Goal: Check status: Check status

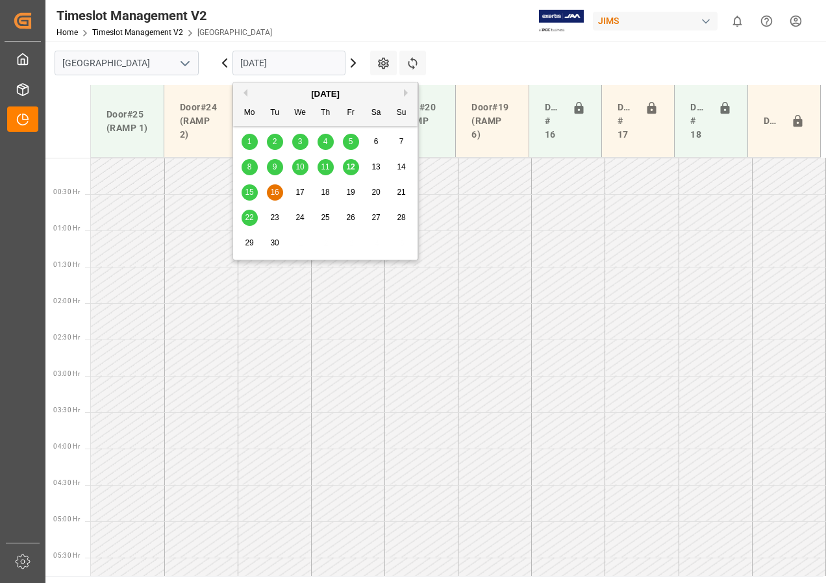
scroll to position [395, 0]
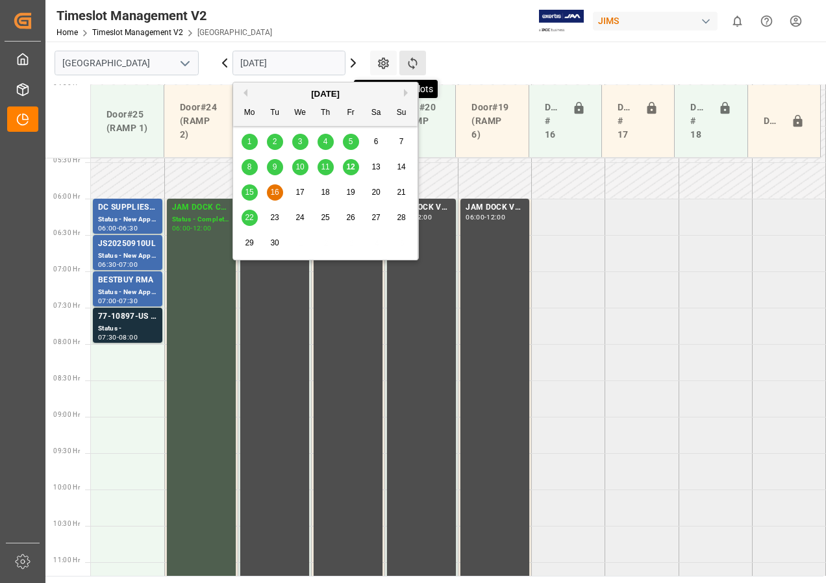
click at [411, 59] on icon at bounding box center [412, 63] width 9 height 12
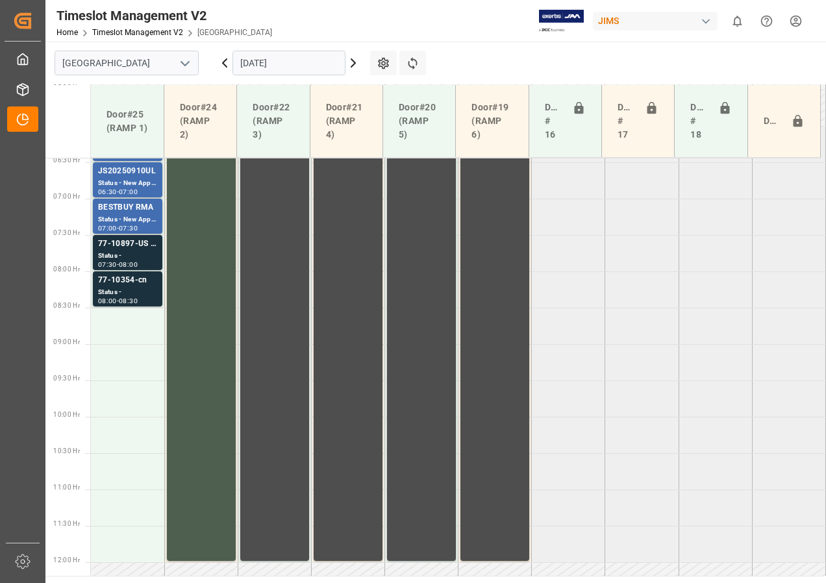
scroll to position [403, 0]
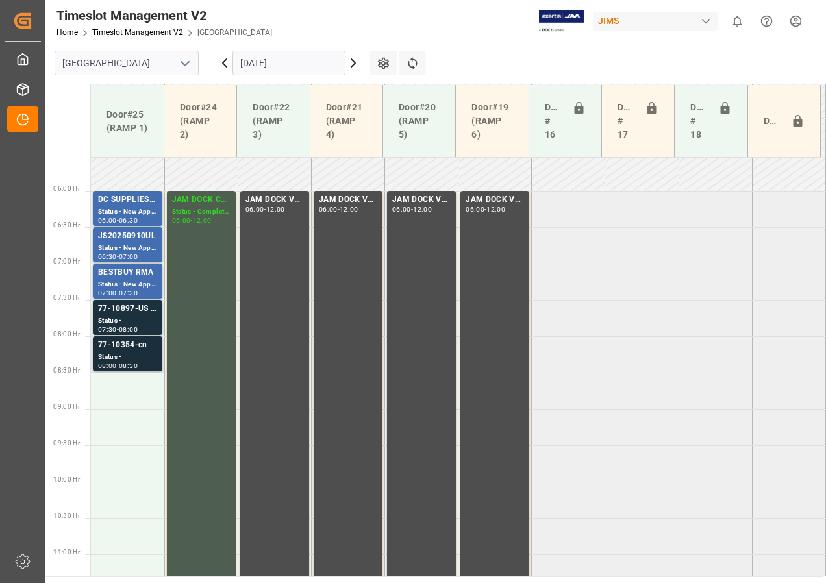
click at [142, 351] on div "77-10354-cn" at bounding box center [127, 345] width 59 height 13
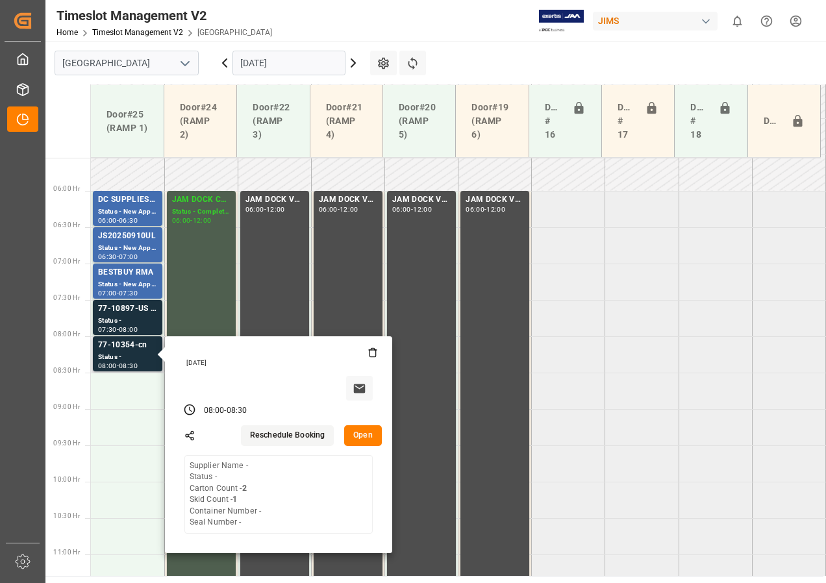
click at [360, 433] on button "Open" at bounding box center [363, 435] width 38 height 21
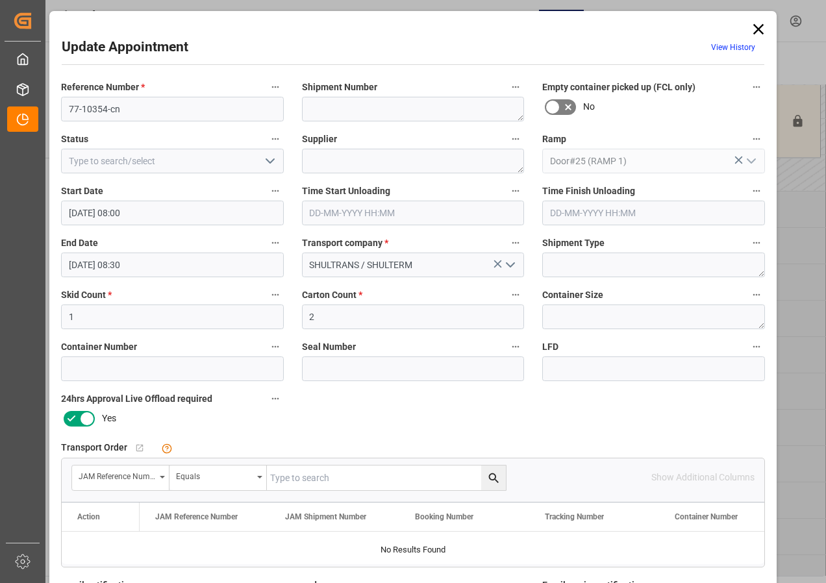
click at [290, 476] on input "text" at bounding box center [386, 477] width 239 height 25
type input "77-10354-cn"
click at [488, 476] on icon "search button" at bounding box center [494, 478] width 14 height 14
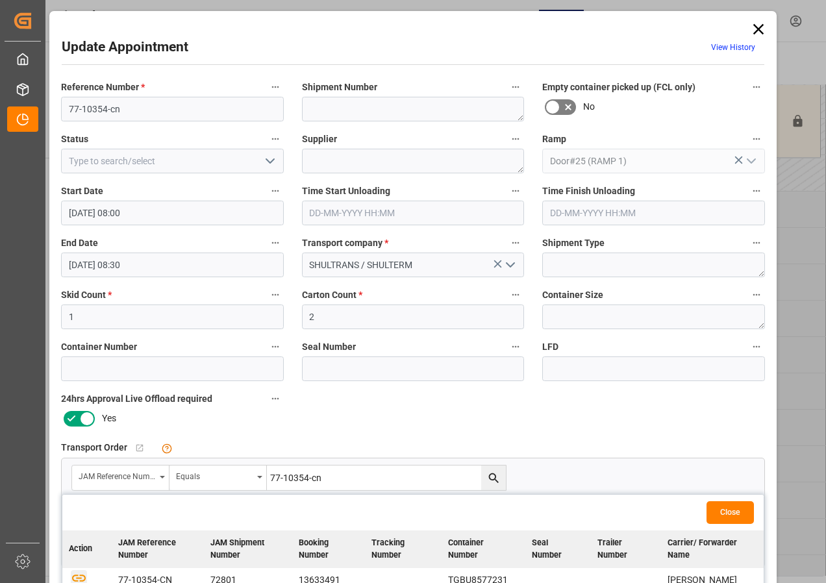
click at [75, 574] on icon "button" at bounding box center [79, 577] width 16 height 16
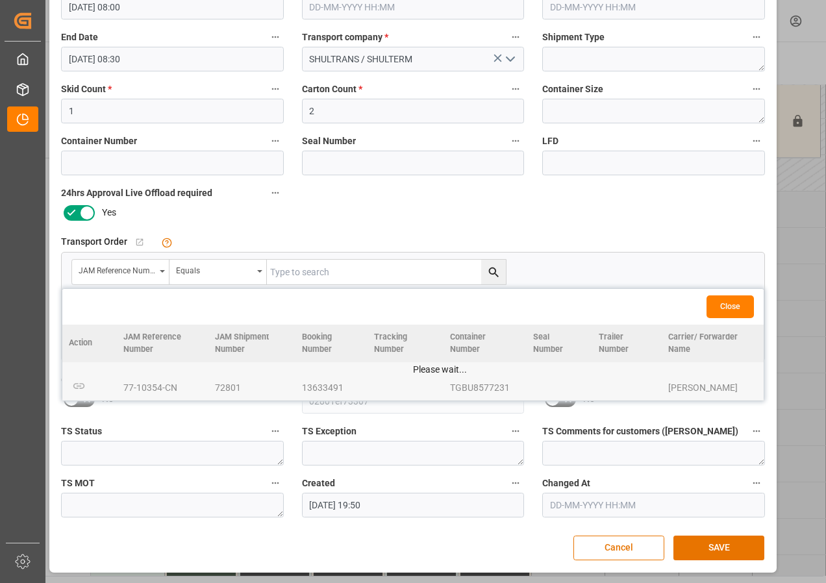
scroll to position [206, 0]
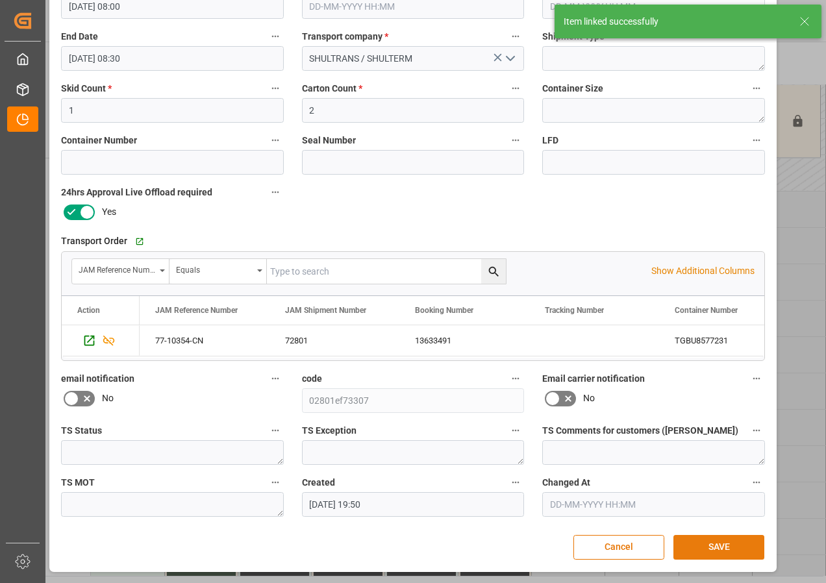
click at [720, 544] on button "SAVE" at bounding box center [718, 547] width 91 height 25
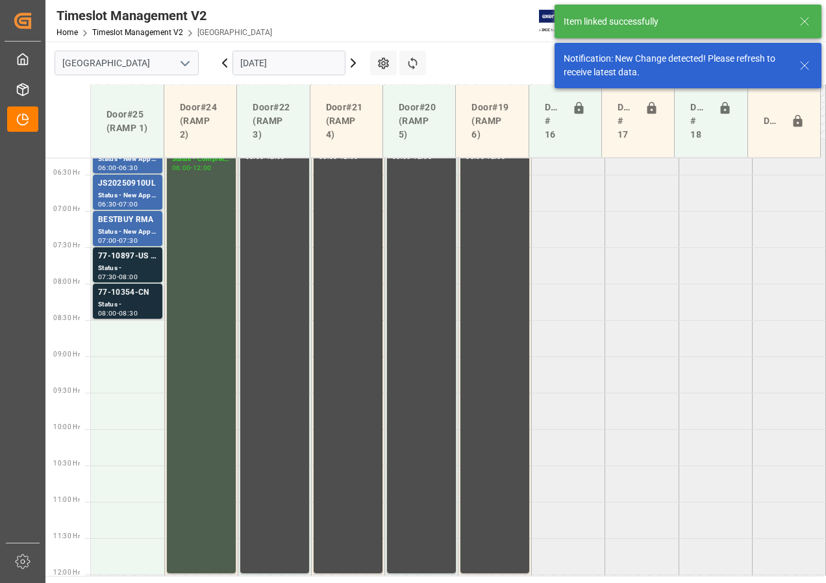
scroll to position [398, 0]
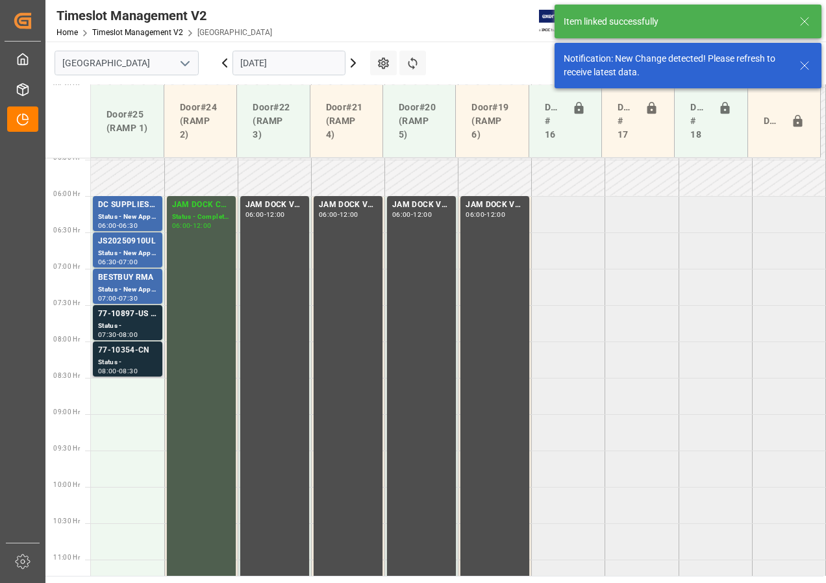
click at [137, 358] on div "Status -" at bounding box center [127, 362] width 59 height 11
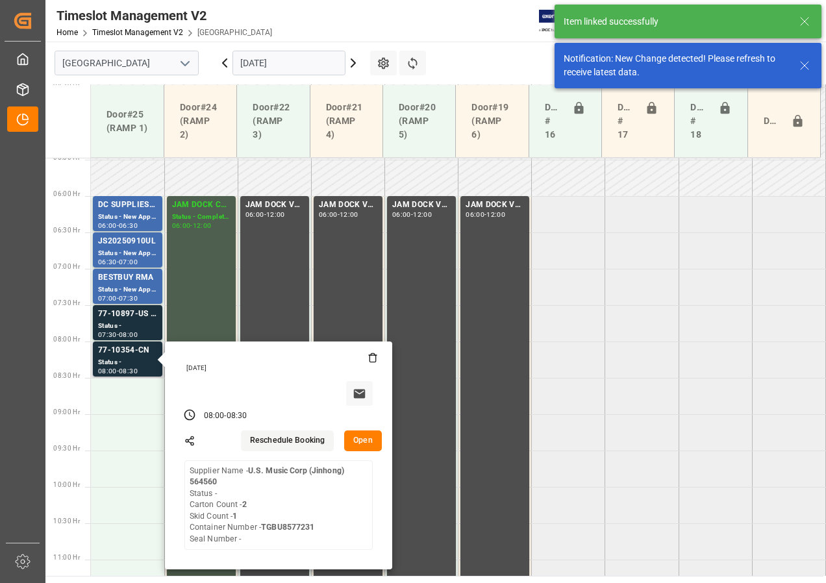
click at [364, 441] on button "Open" at bounding box center [363, 440] width 38 height 21
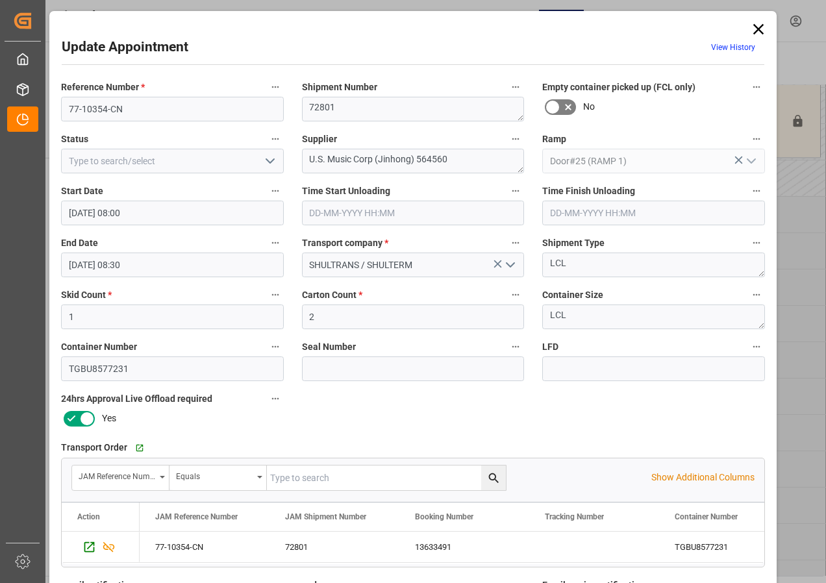
click at [756, 24] on icon at bounding box center [758, 29] width 18 height 18
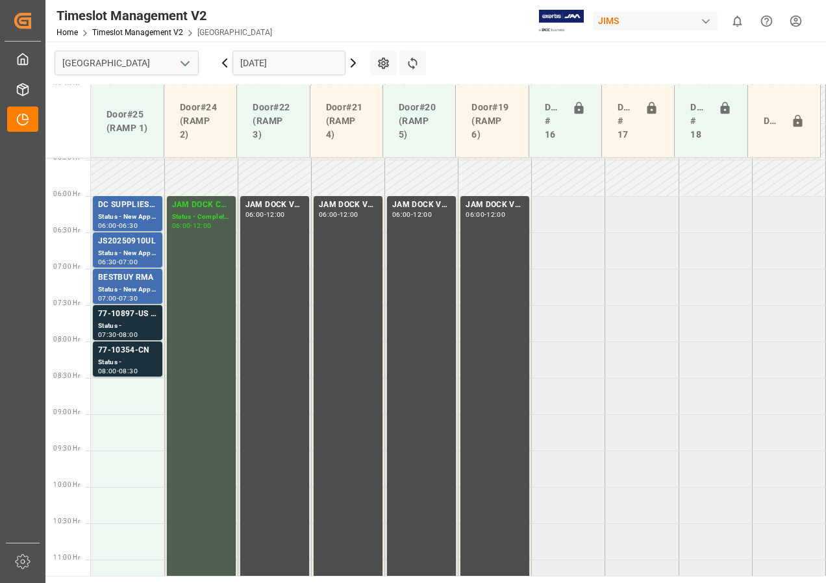
click at [352, 62] on icon at bounding box center [353, 63] width 16 height 16
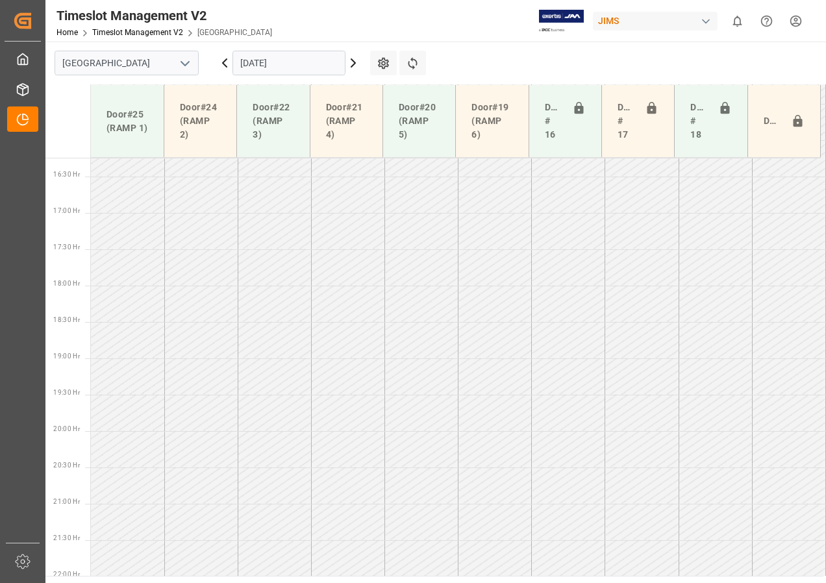
scroll to position [1182, 0]
click at [273, 60] on input "[DATE]" at bounding box center [288, 63] width 113 height 25
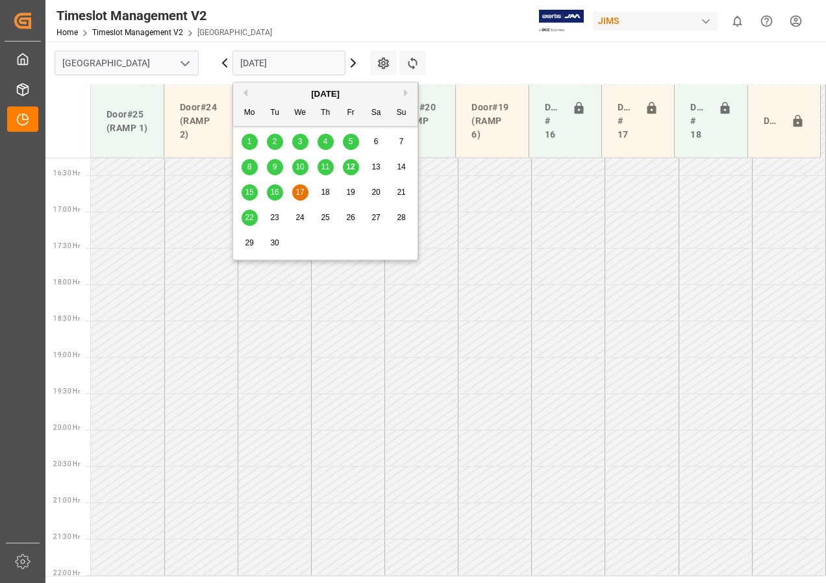
click at [302, 191] on span "17" at bounding box center [299, 192] width 8 height 9
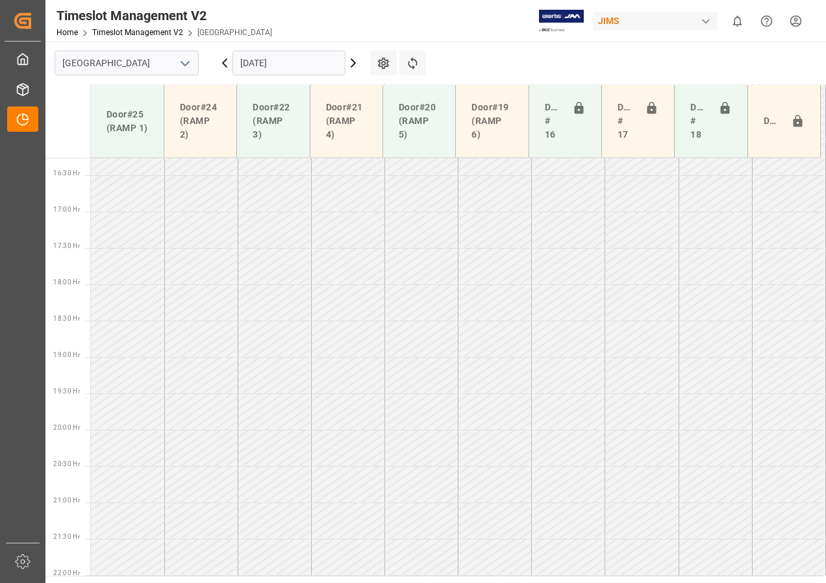
click at [264, 61] on input "[DATE]" at bounding box center [288, 63] width 113 height 25
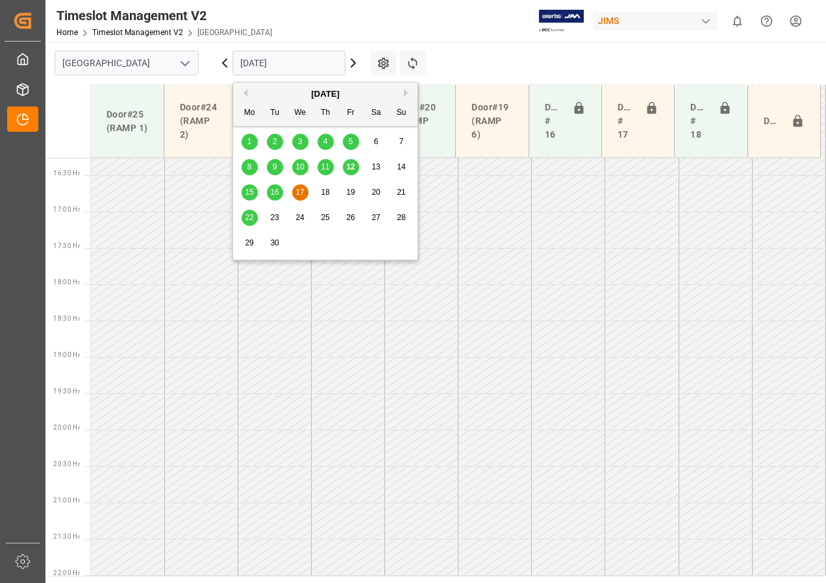
click at [277, 195] on span "16" at bounding box center [274, 192] width 8 height 9
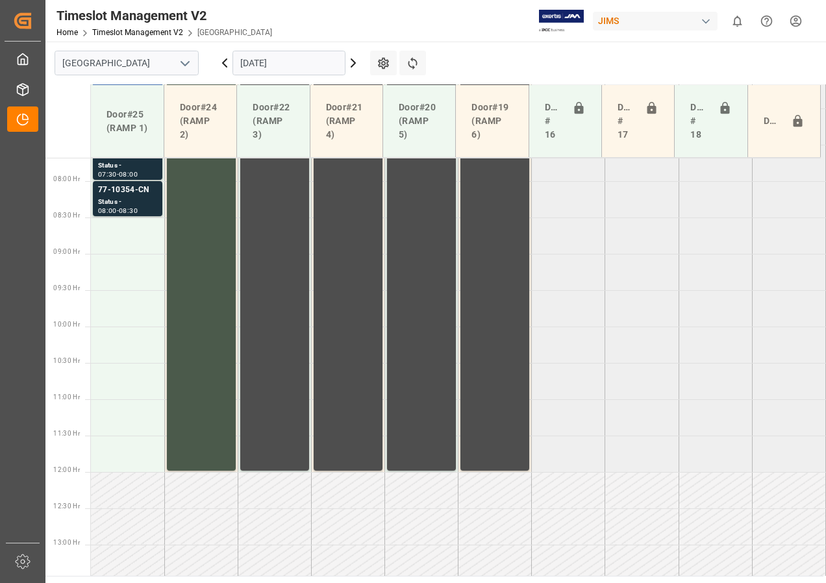
scroll to position [495, 0]
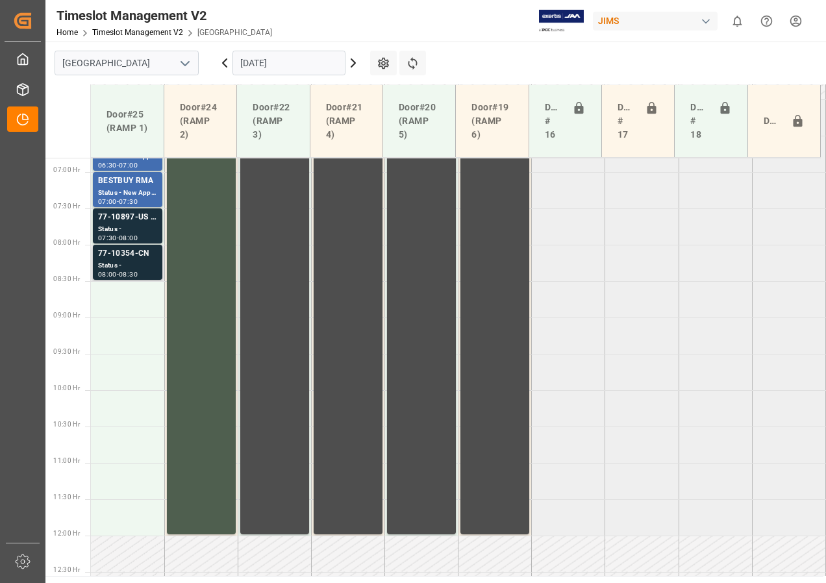
click at [130, 265] on div "Status -" at bounding box center [127, 265] width 59 height 11
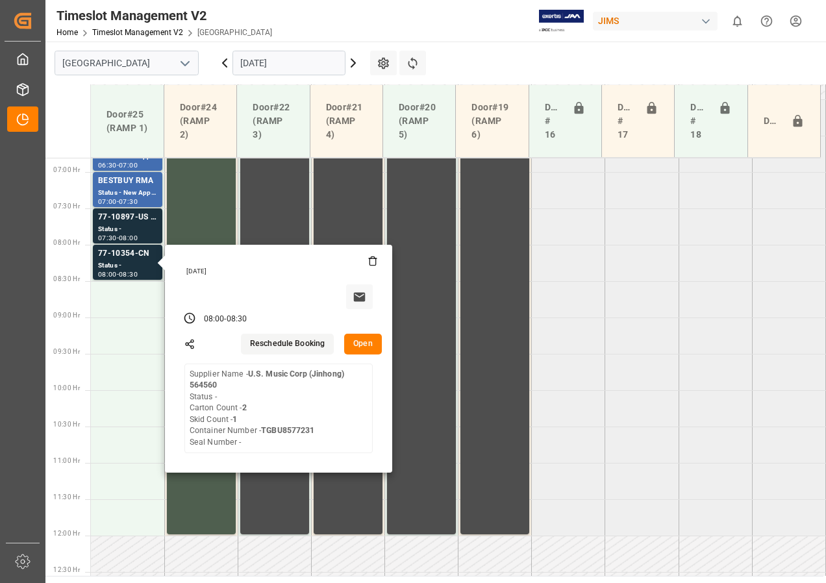
click at [669, 432] on tabel "DC SUPPLIES / [PERSON_NAME] Status - New Appointment 06:00 - 06:30 JAM DOCK CON…" at bounding box center [458, 535] width 735 height 1745
